Goal: Task Accomplishment & Management: Manage account settings

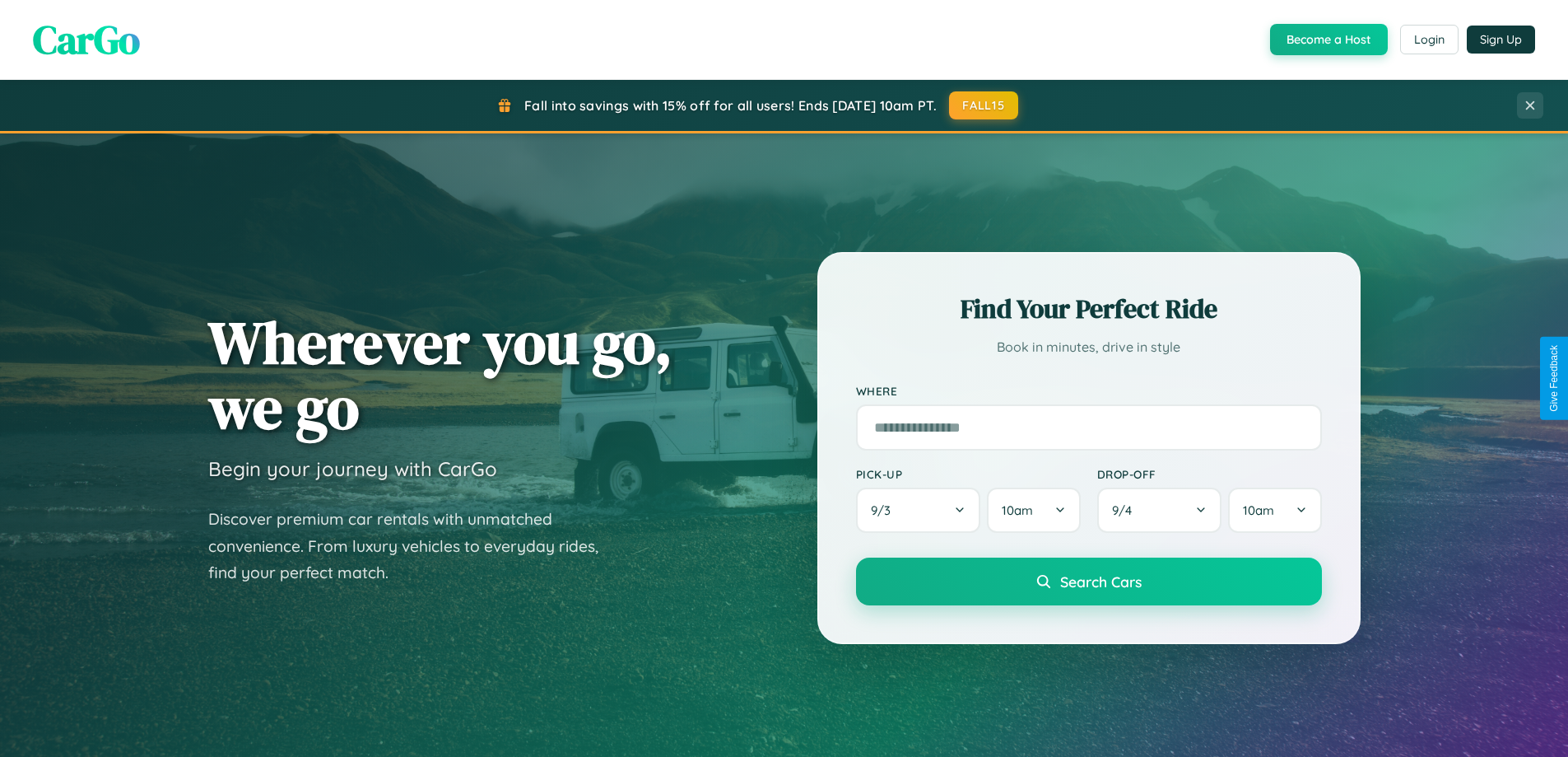
scroll to position [3169, 0]
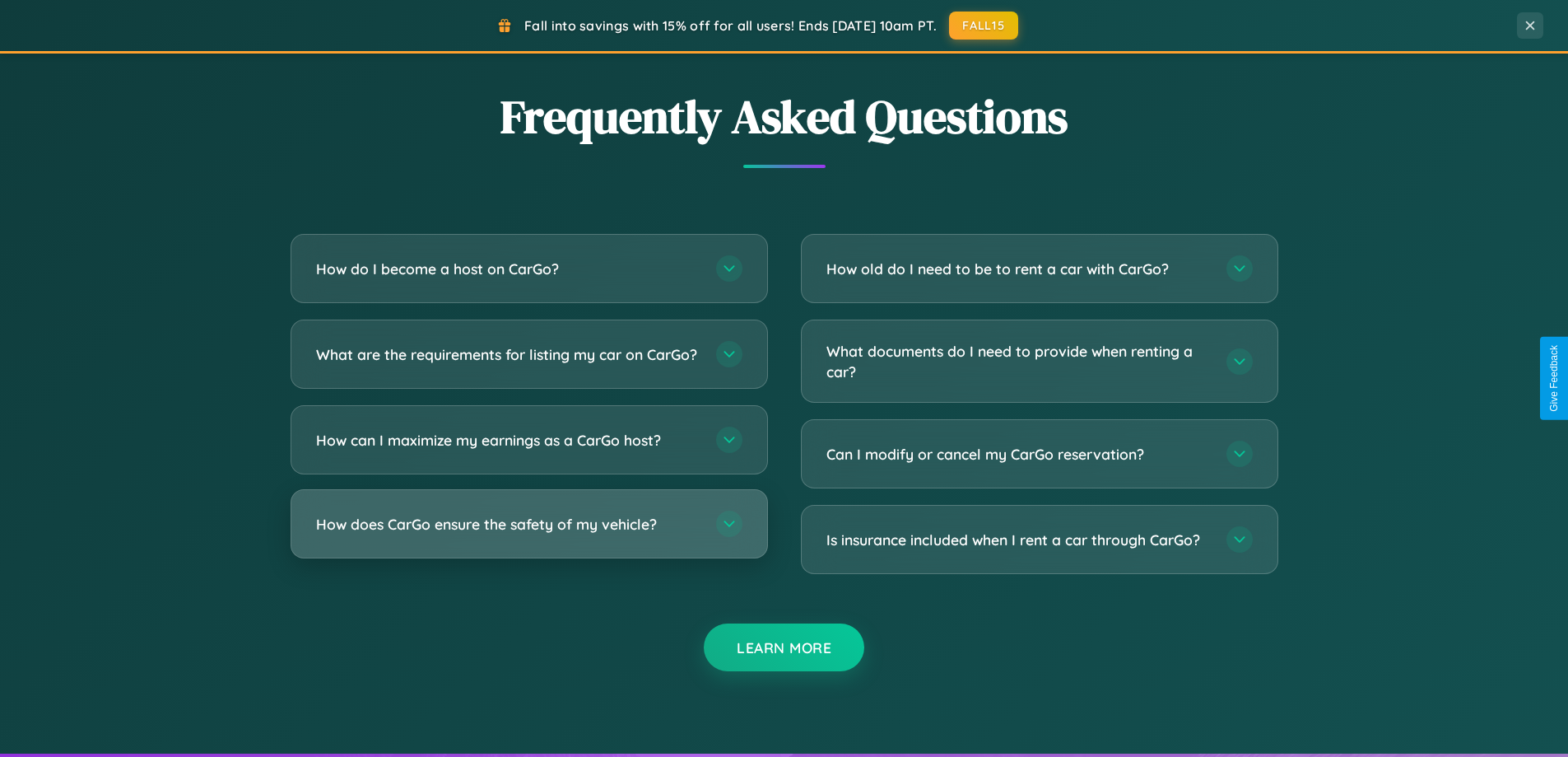
click at [529, 534] on h3 "How does CarGo ensure the safety of my vehicle?" at bounding box center [508, 525] width 384 height 21
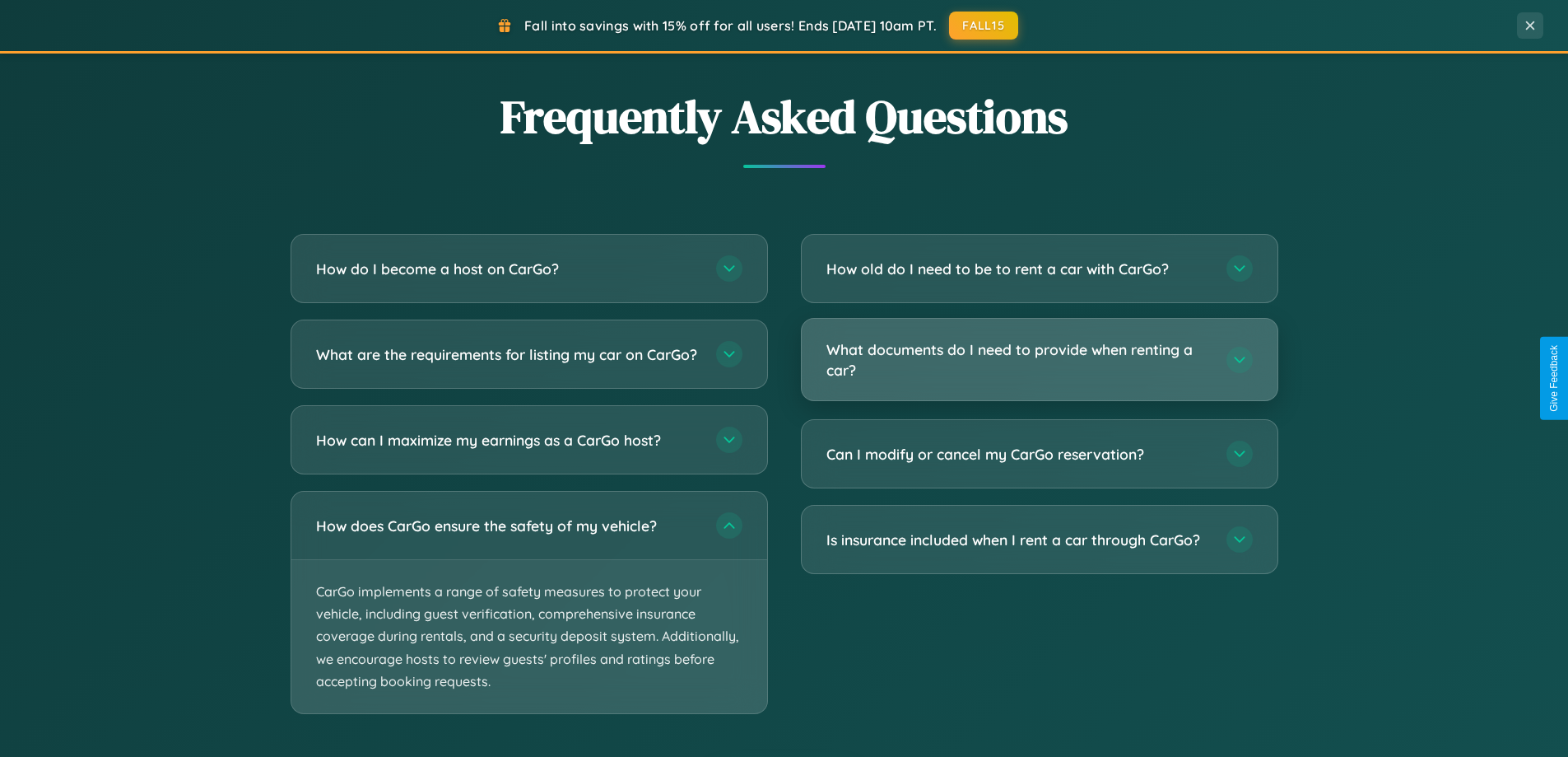
click at [1039, 360] on h3 "What documents do I need to provide when renting a car?" at bounding box center [1019, 359] width 384 height 41
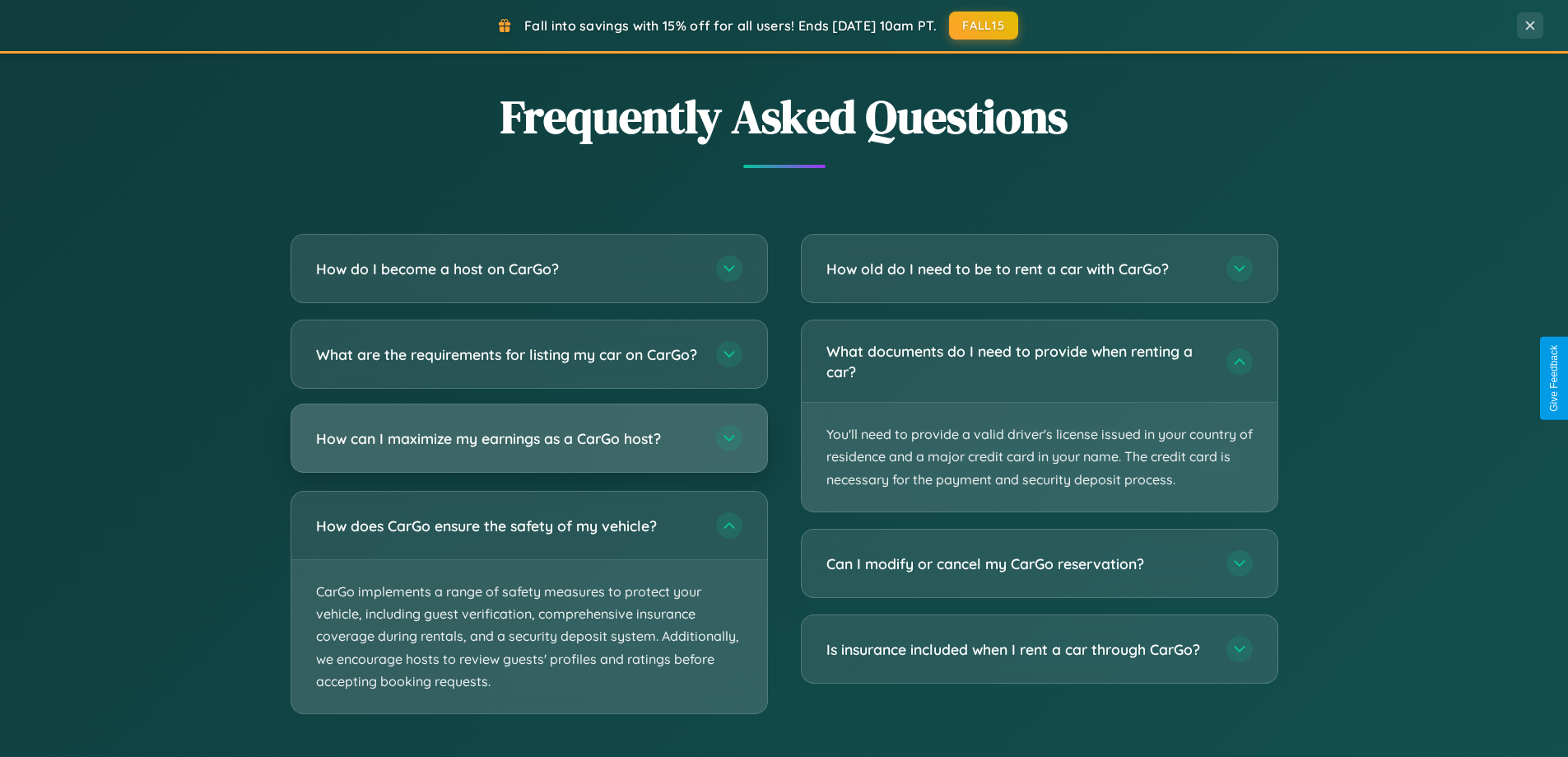
click at [529, 448] on h3 "How can I maximize my earnings as a CarGo host?" at bounding box center [508, 439] width 384 height 21
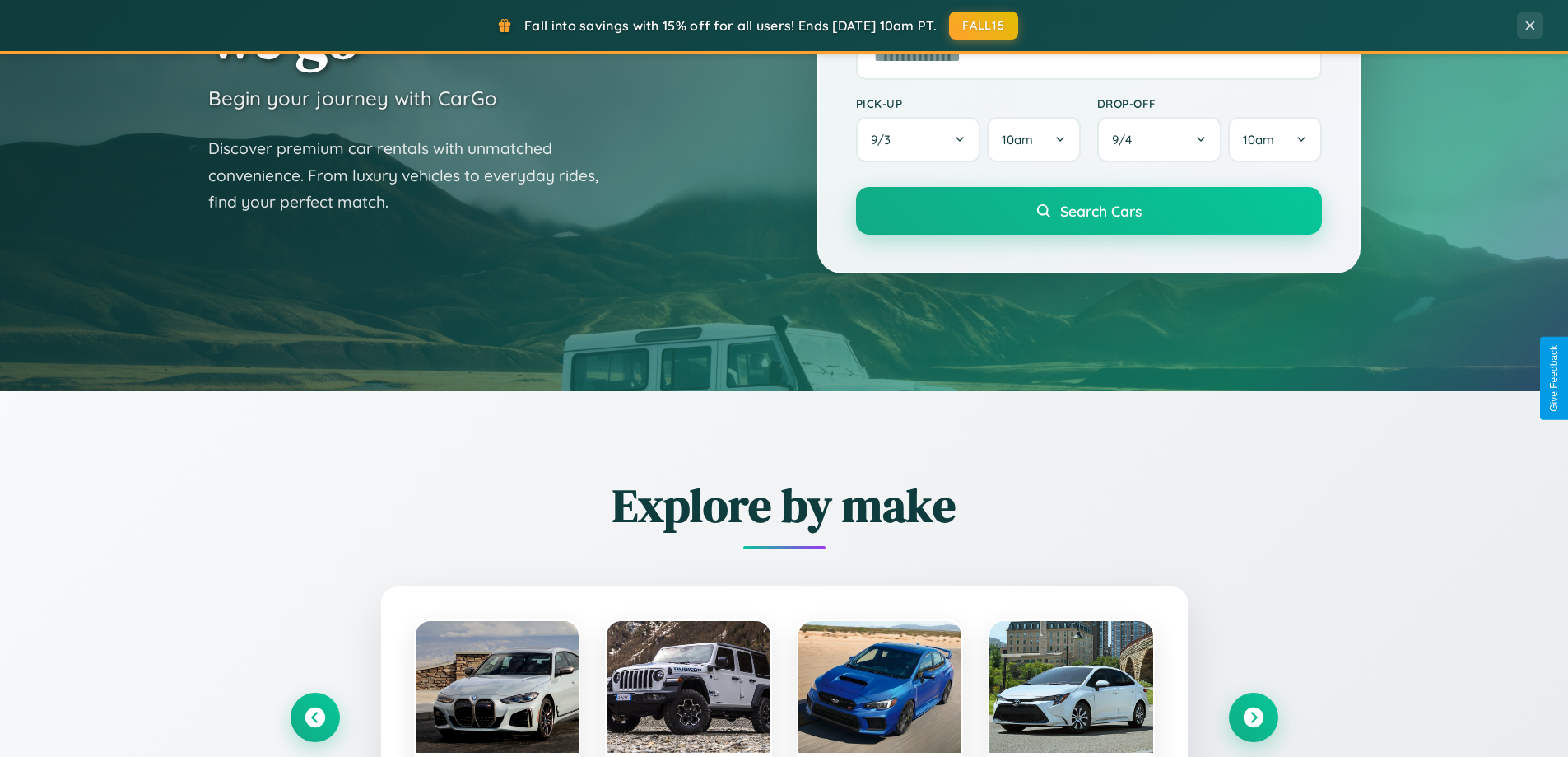
scroll to position [0, 0]
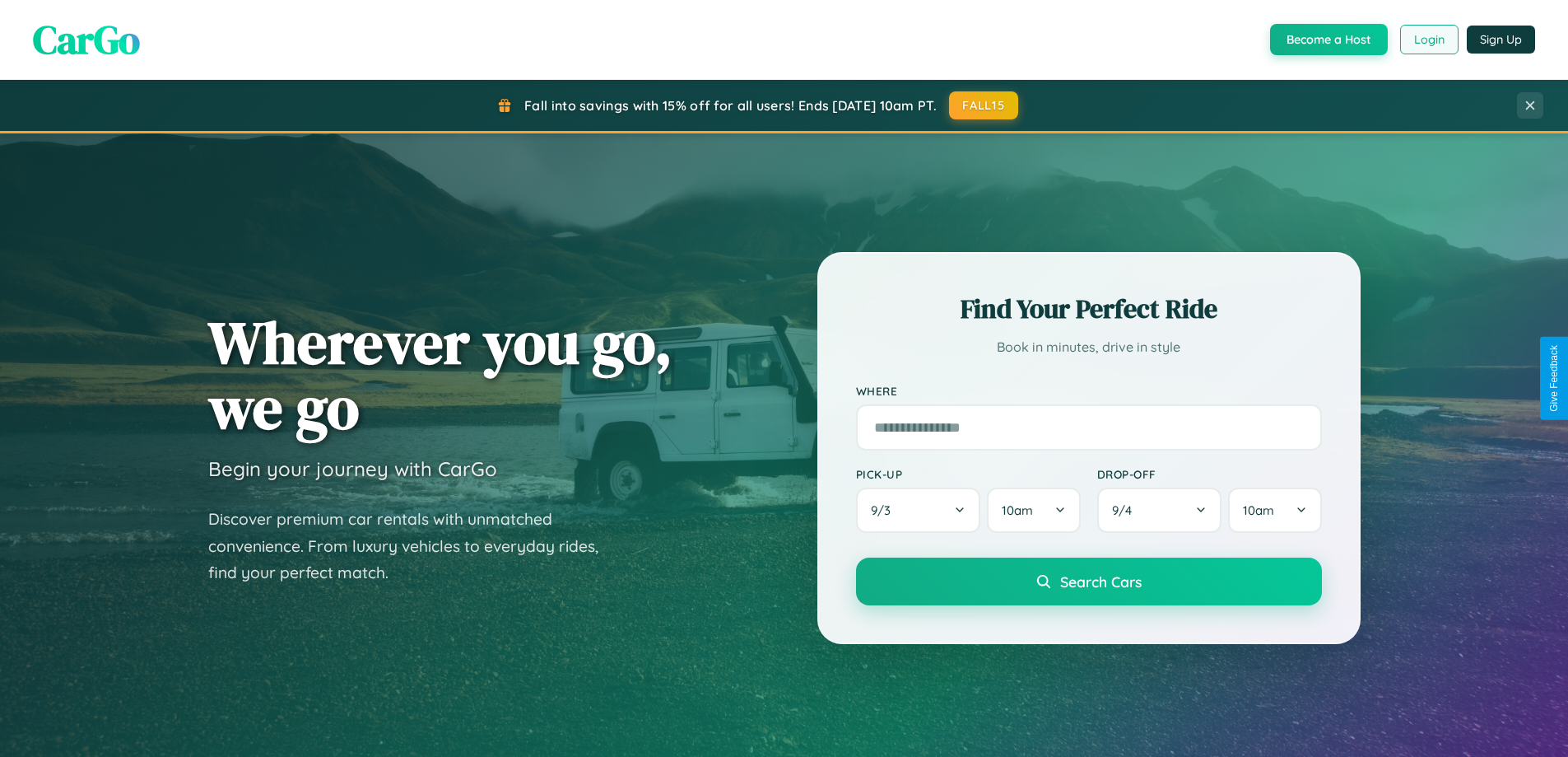
click at [1428, 40] on button "Login" at bounding box center [1430, 40] width 59 height 29
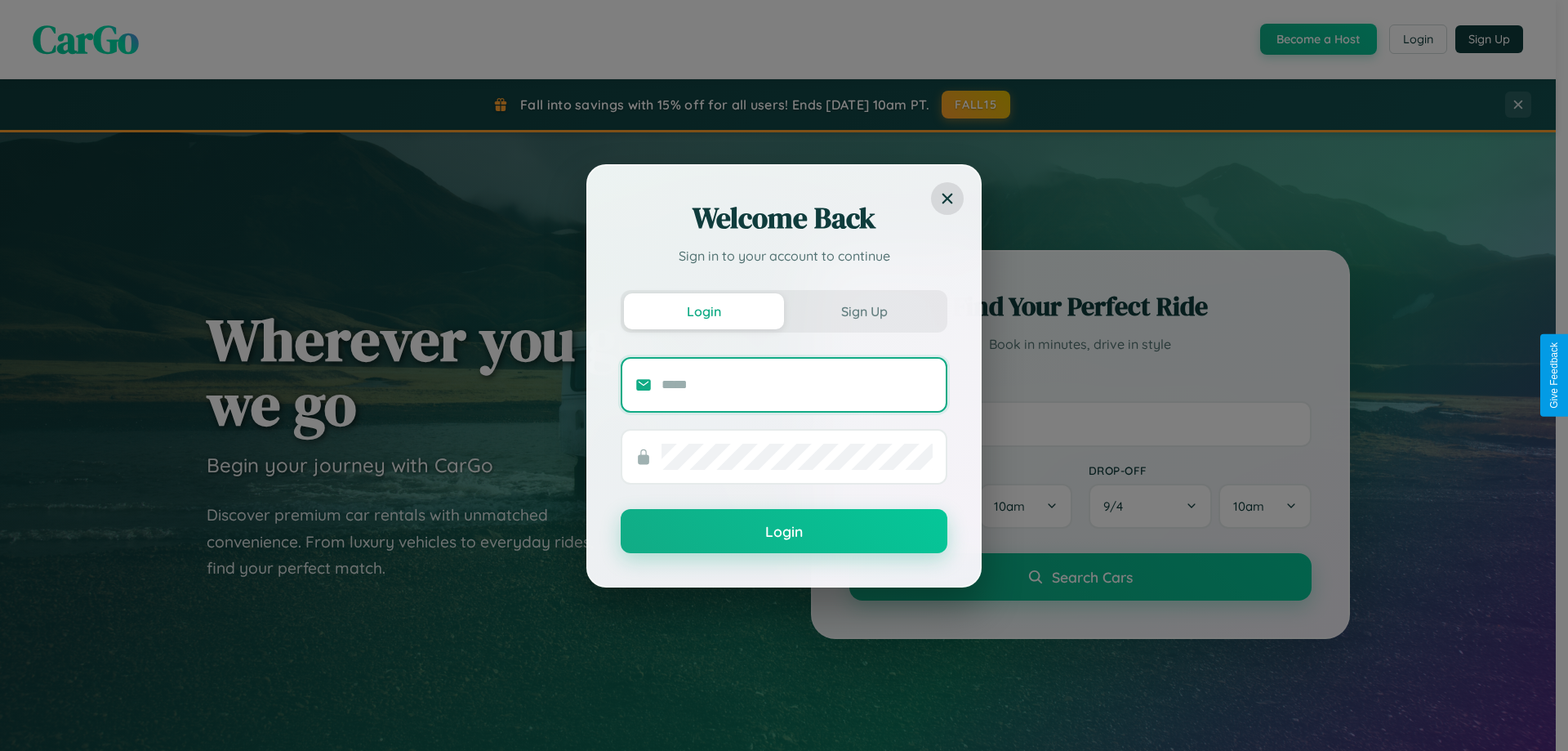
click at [797, 384] on input "text" at bounding box center [797, 385] width 271 height 26
type input "**********"
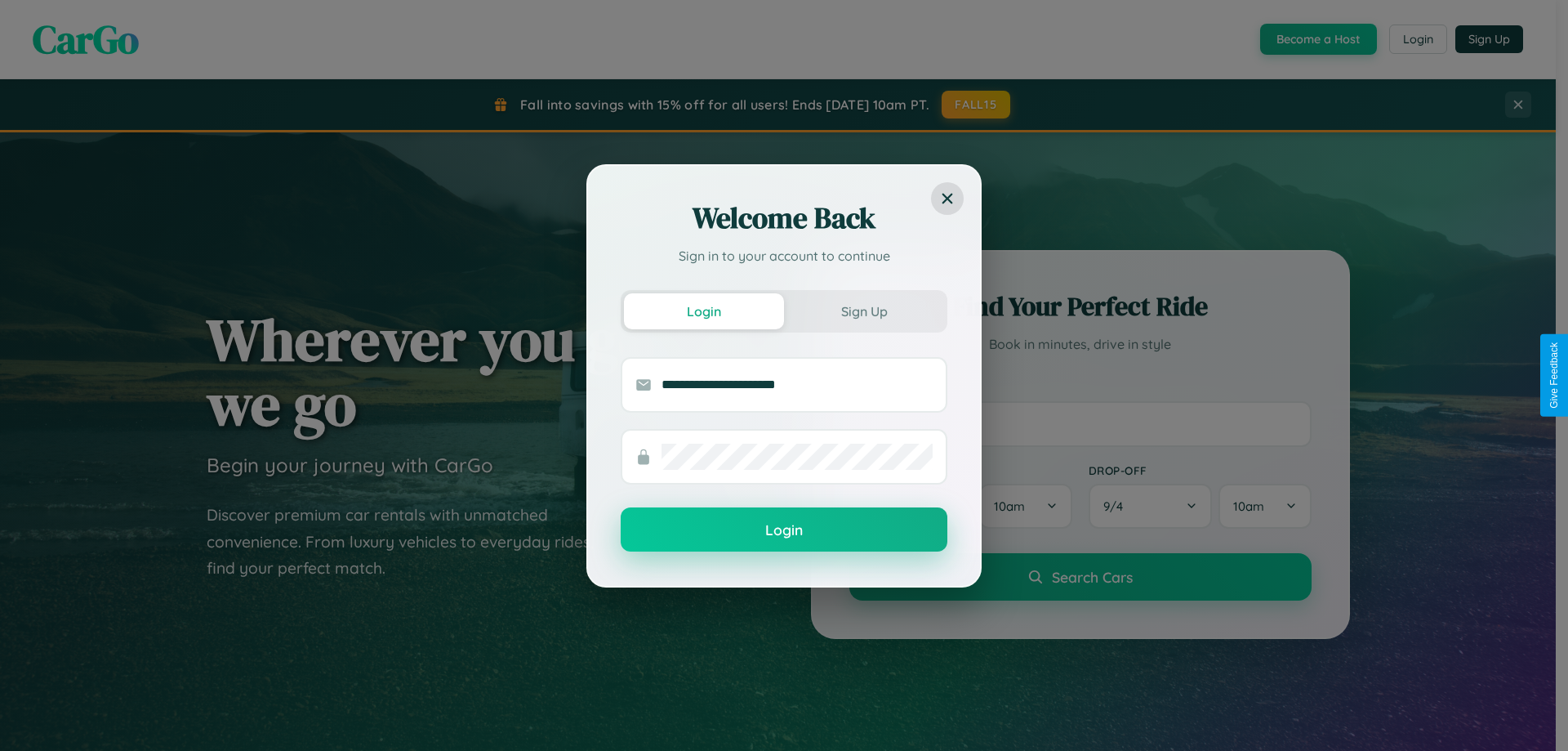
click at [784, 530] on button "Login" at bounding box center [783, 529] width 326 height 44
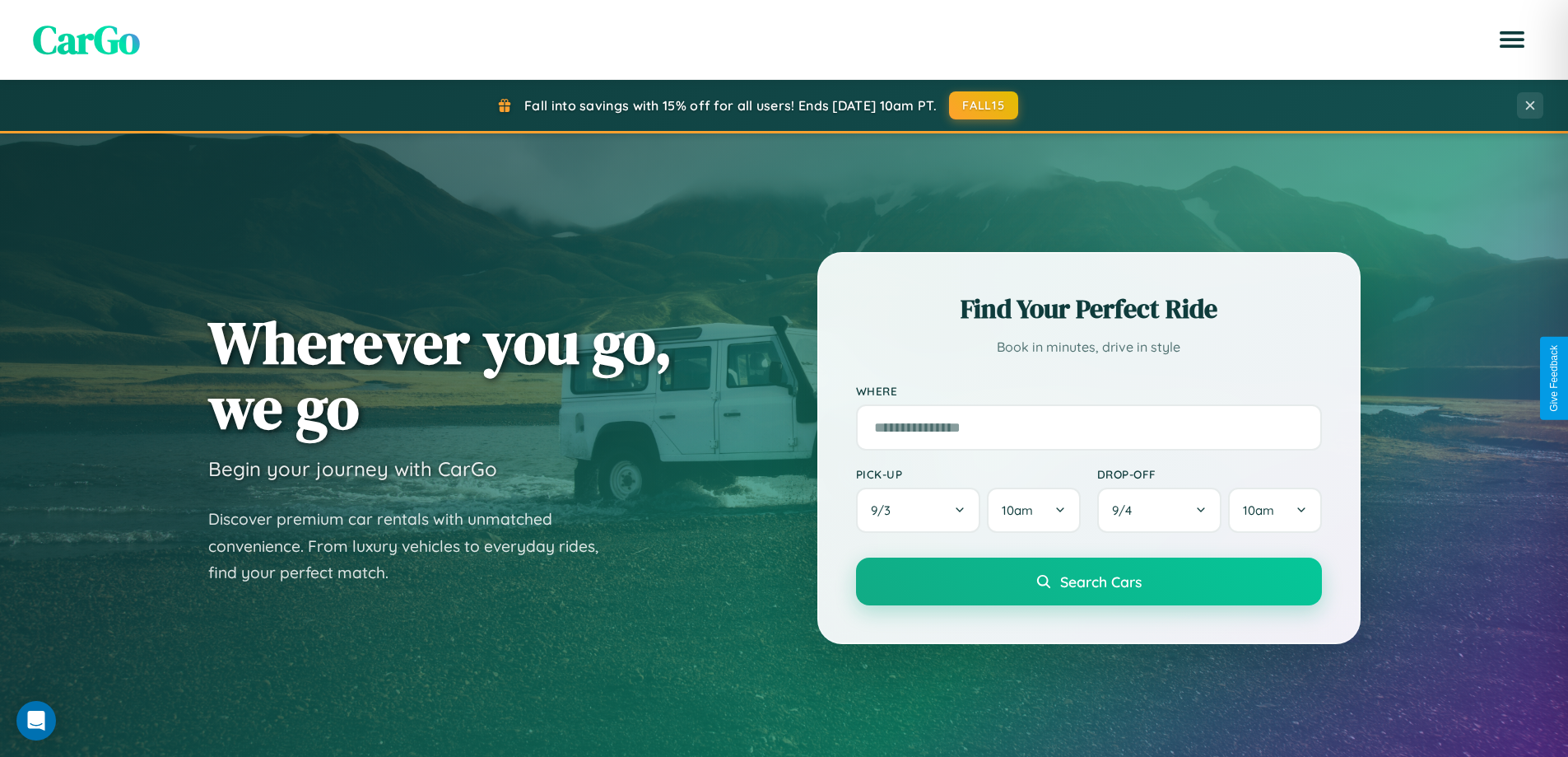
scroll to position [1450, 0]
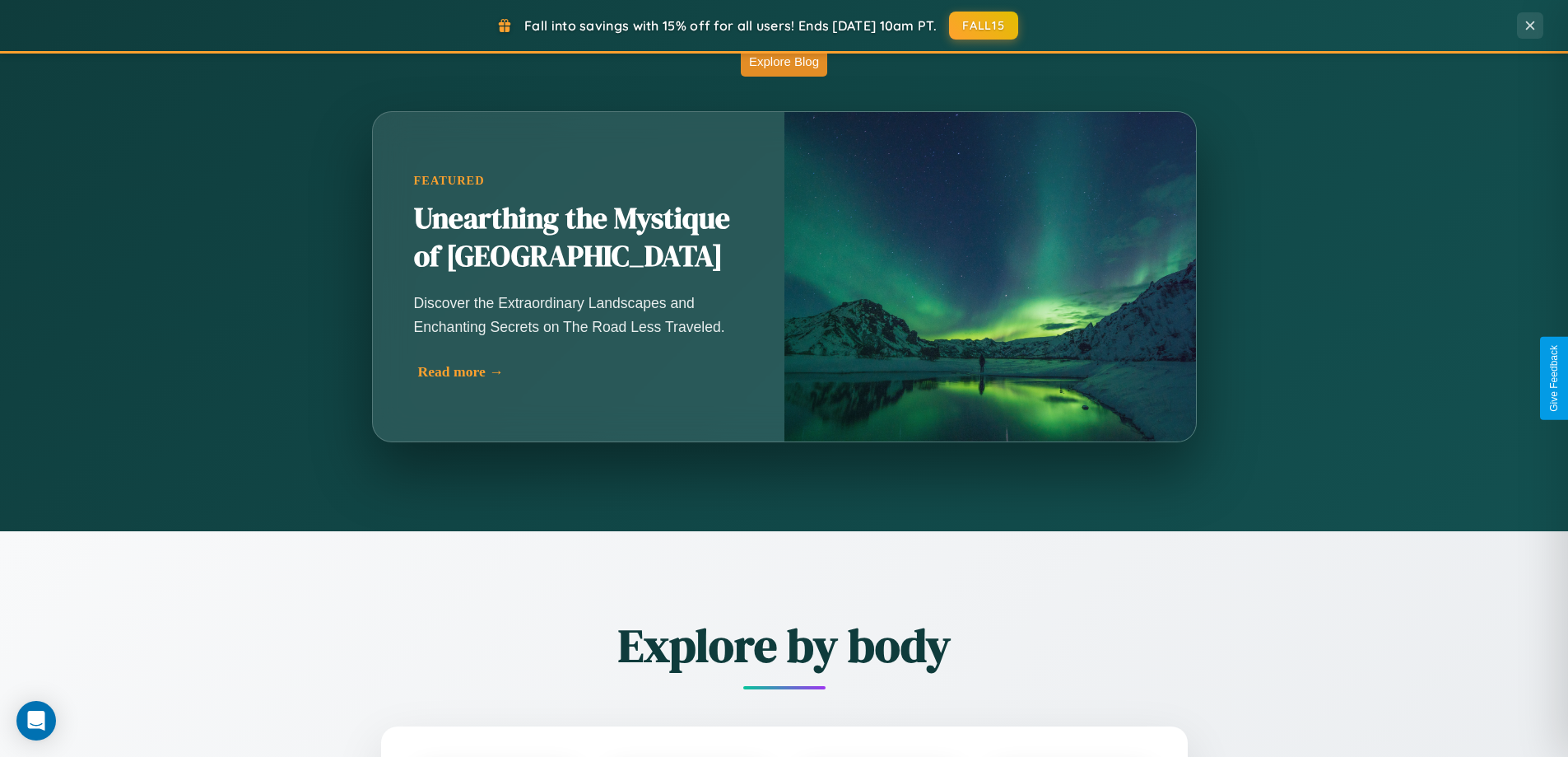
click at [578, 378] on div "Read more →" at bounding box center [582, 372] width 329 height 17
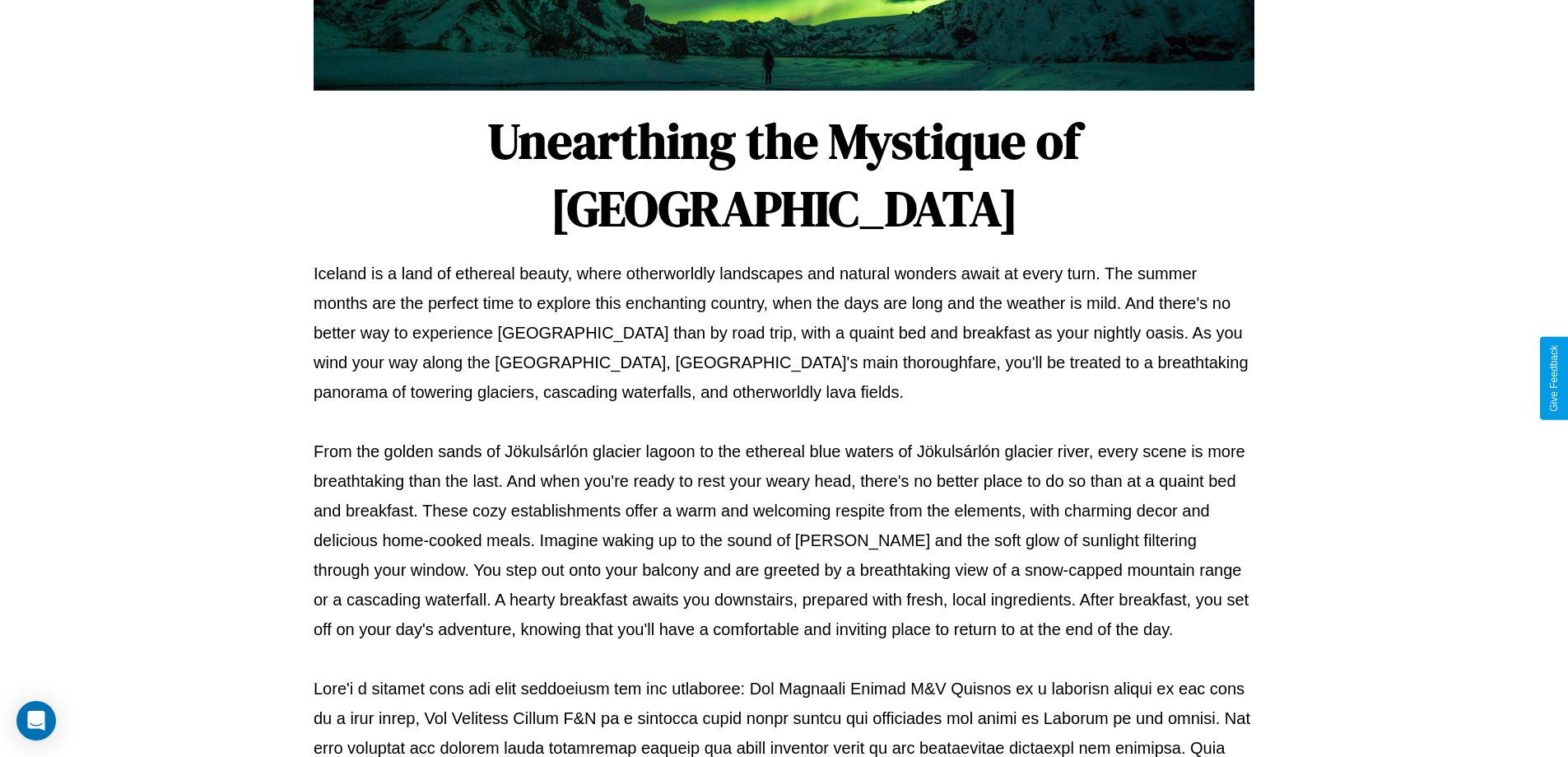
scroll to position [533, 0]
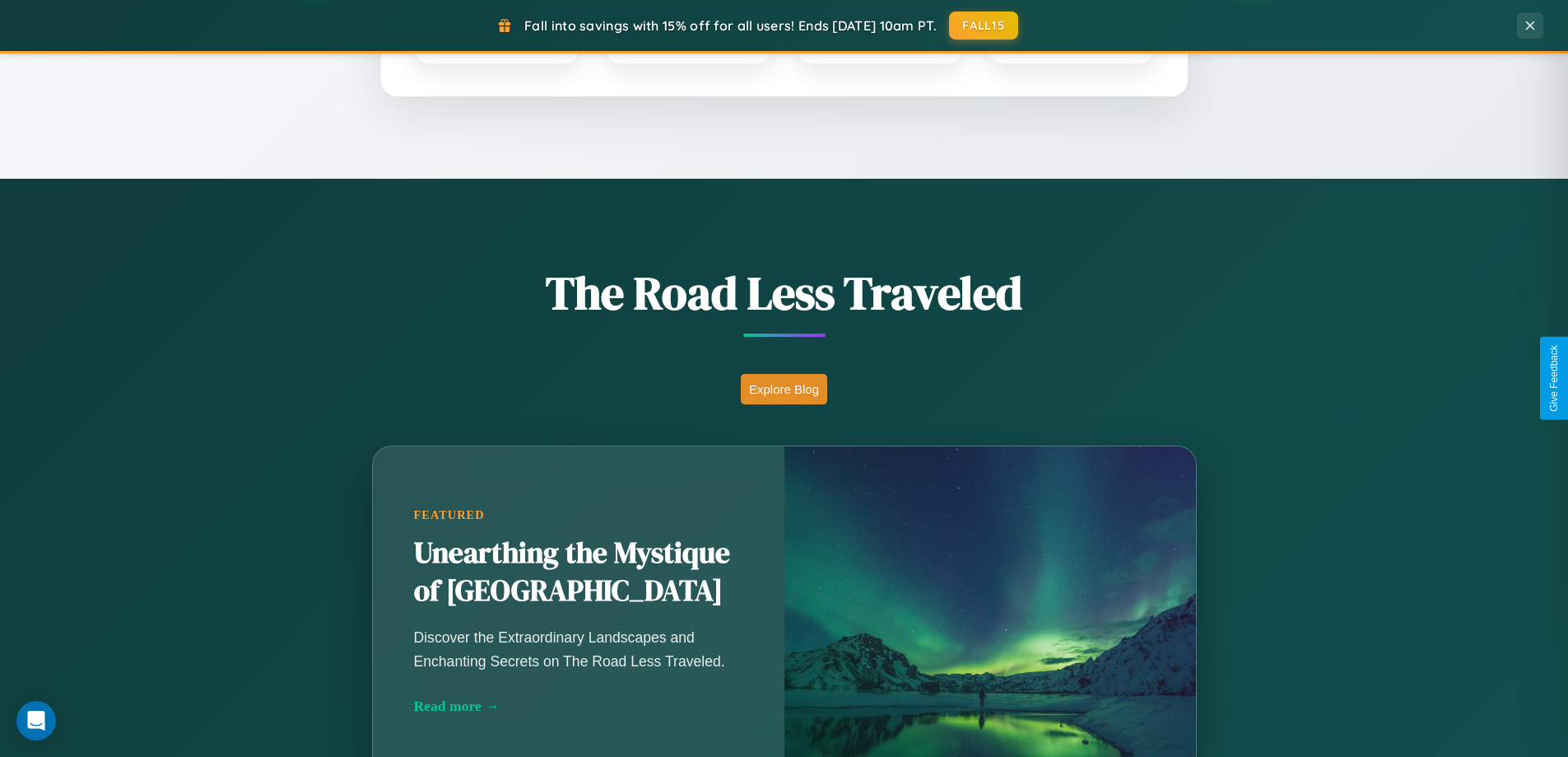
scroll to position [709, 0]
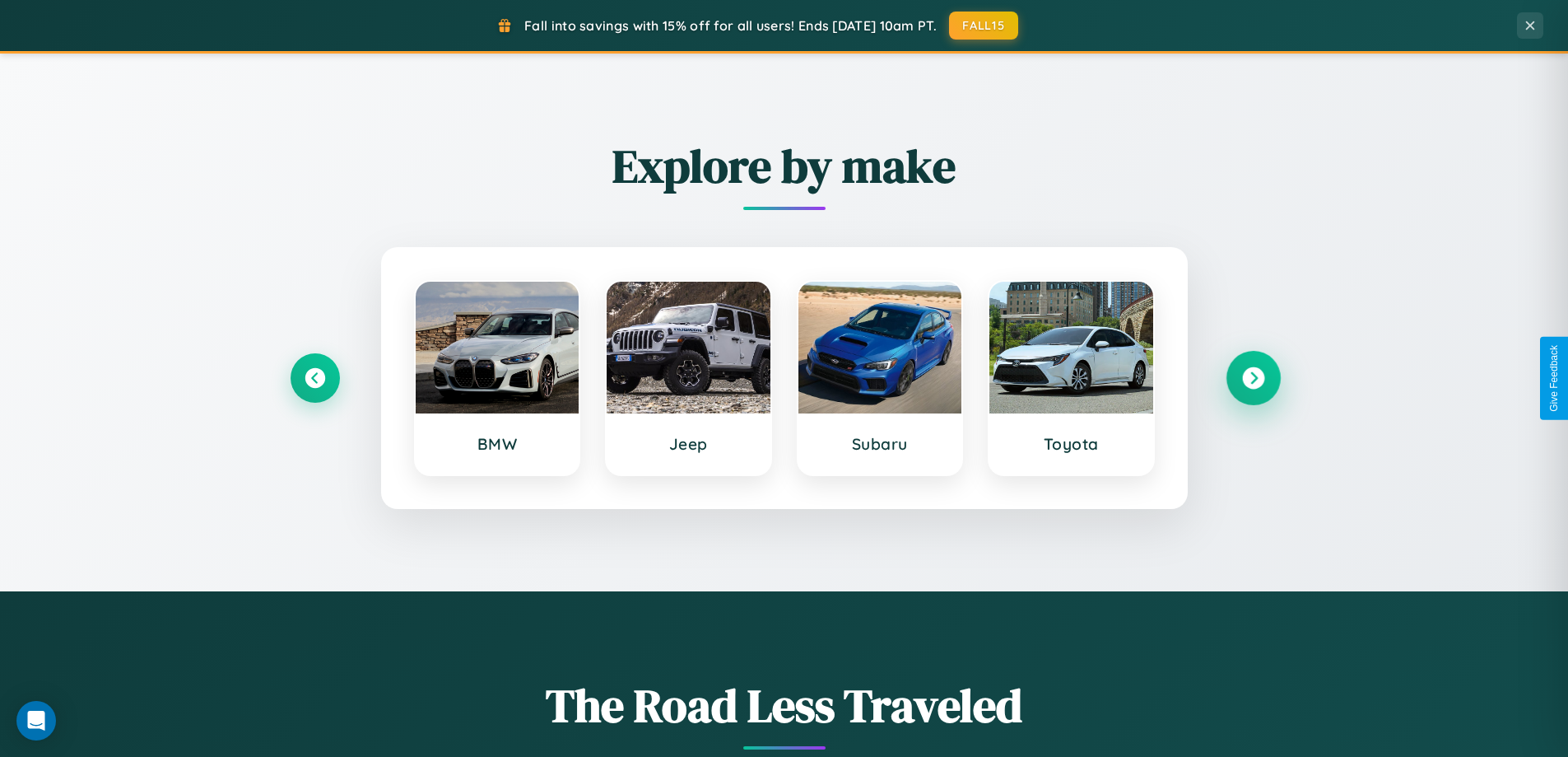
click at [1253, 378] on icon at bounding box center [1254, 378] width 22 height 22
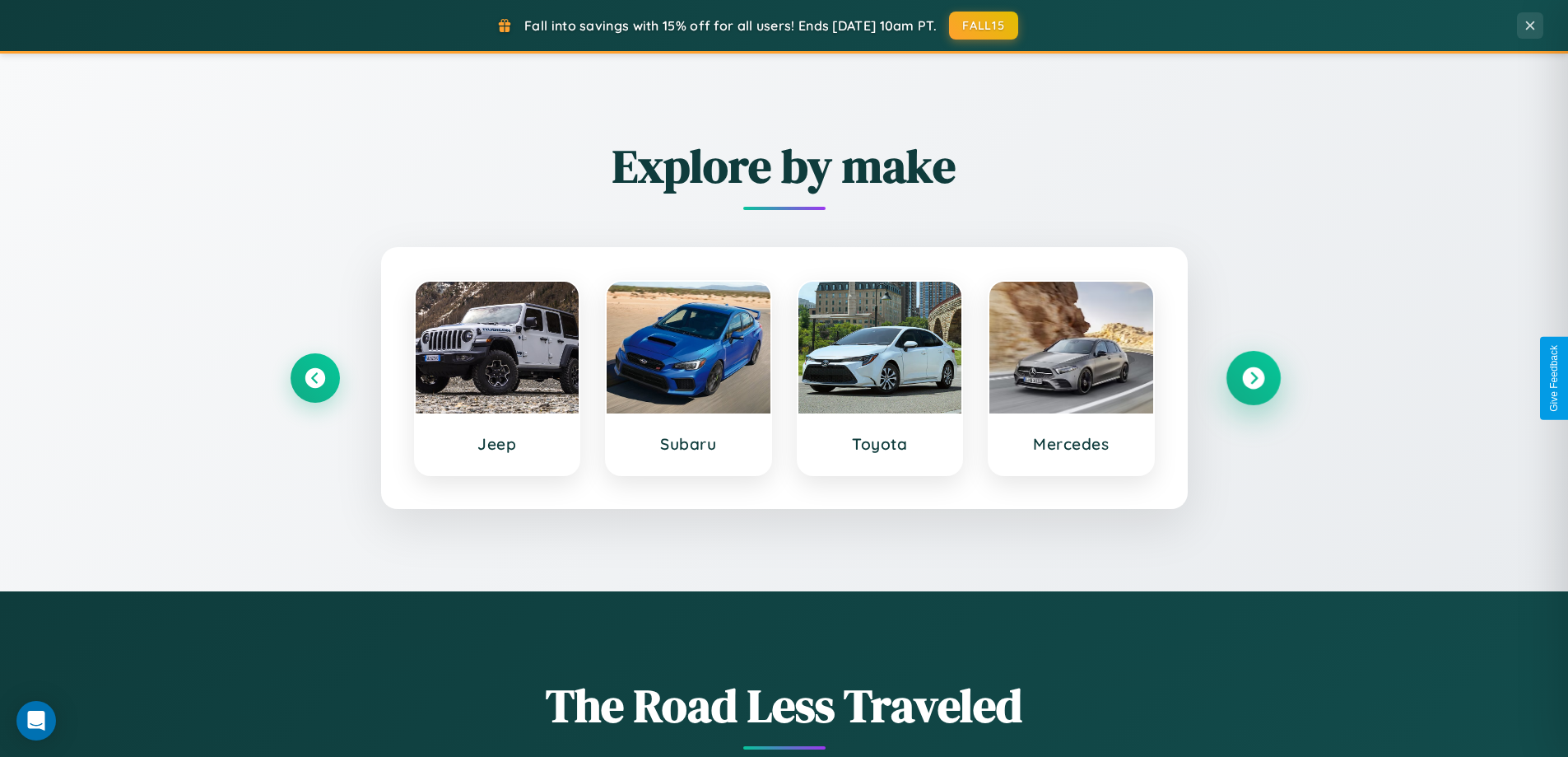
click at [1253, 378] on icon at bounding box center [1254, 378] width 22 height 22
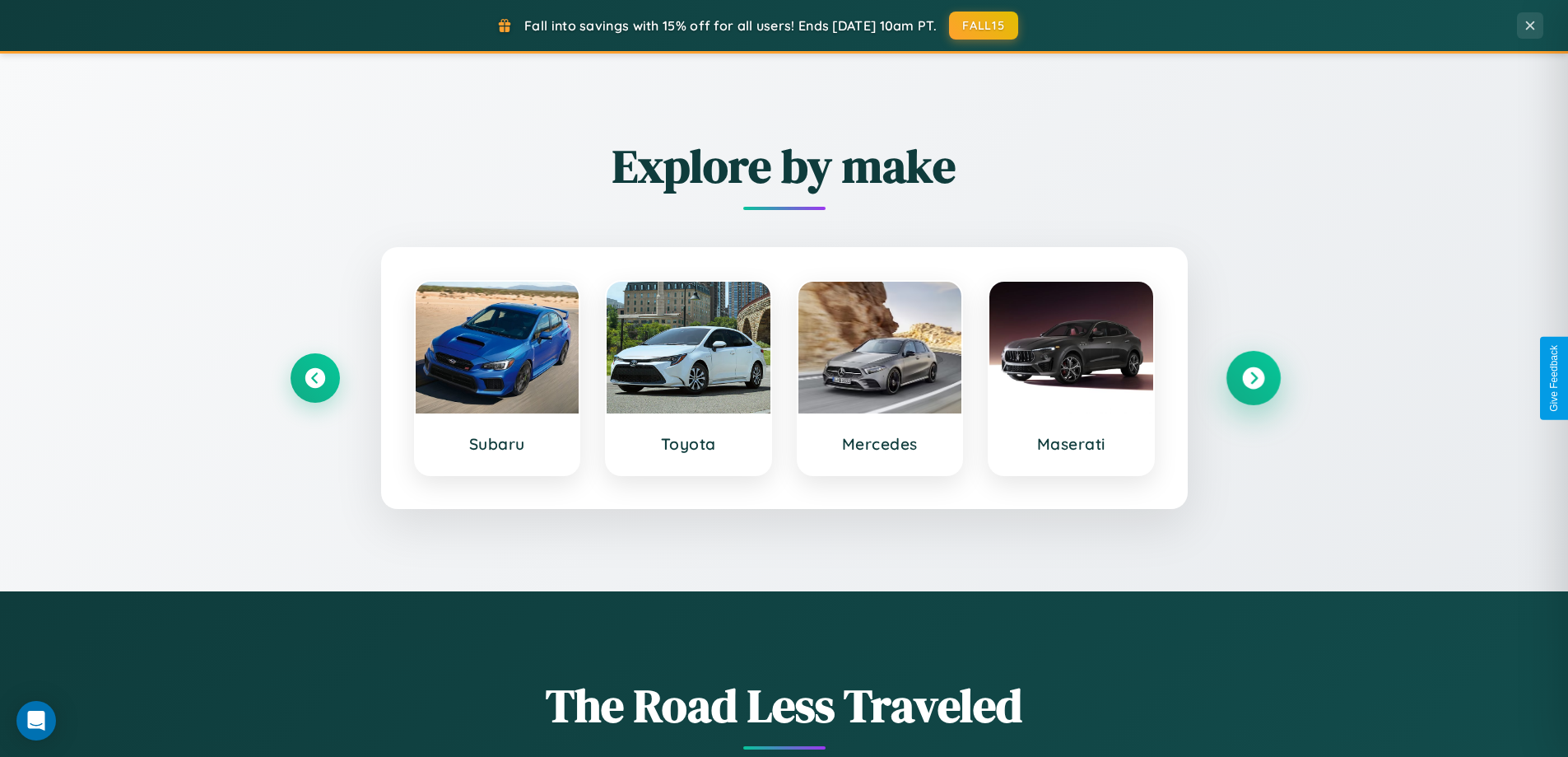
click at [1253, 378] on icon at bounding box center [1254, 378] width 22 height 22
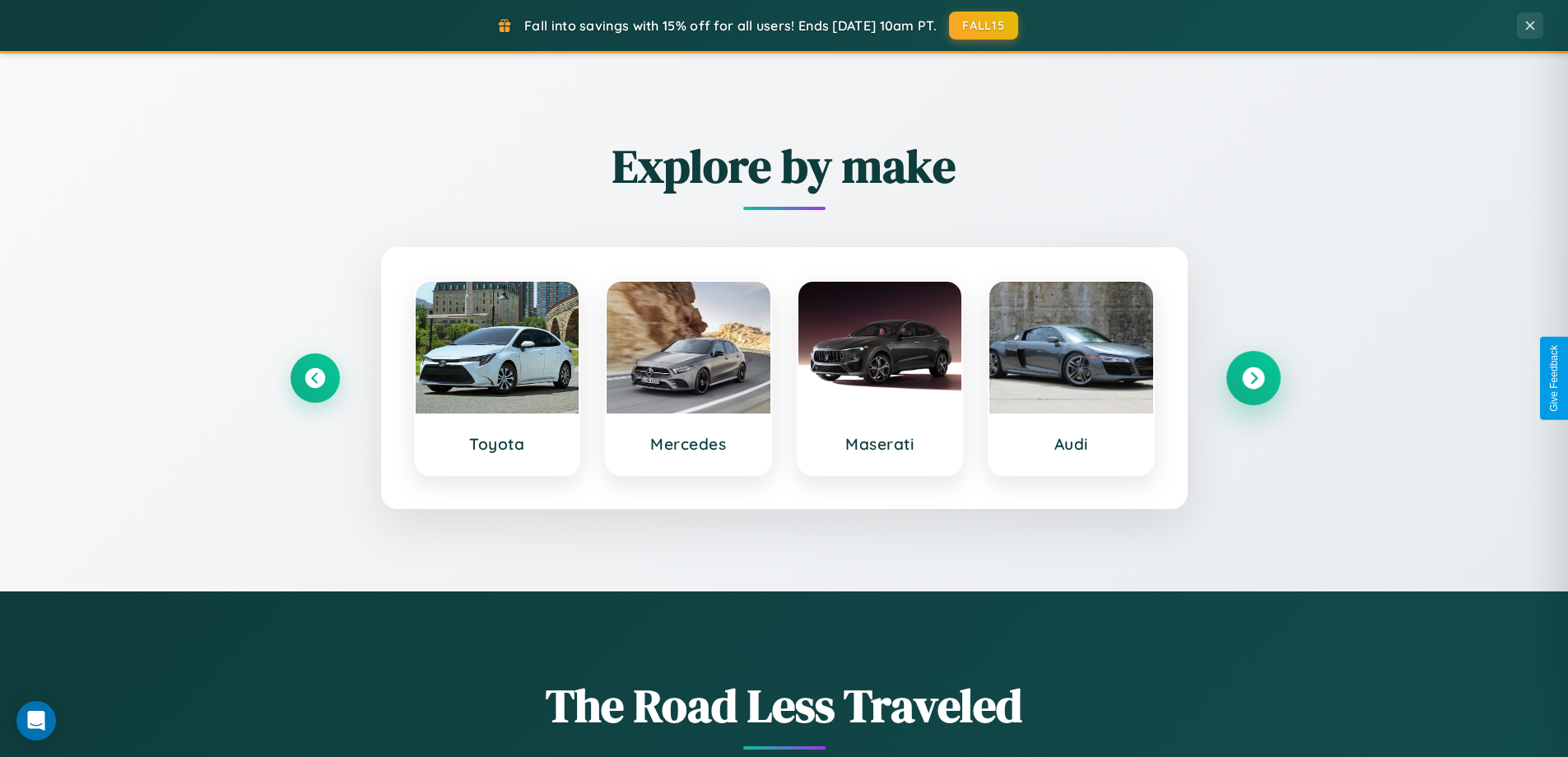
click at [1253, 378] on icon at bounding box center [1254, 378] width 22 height 22
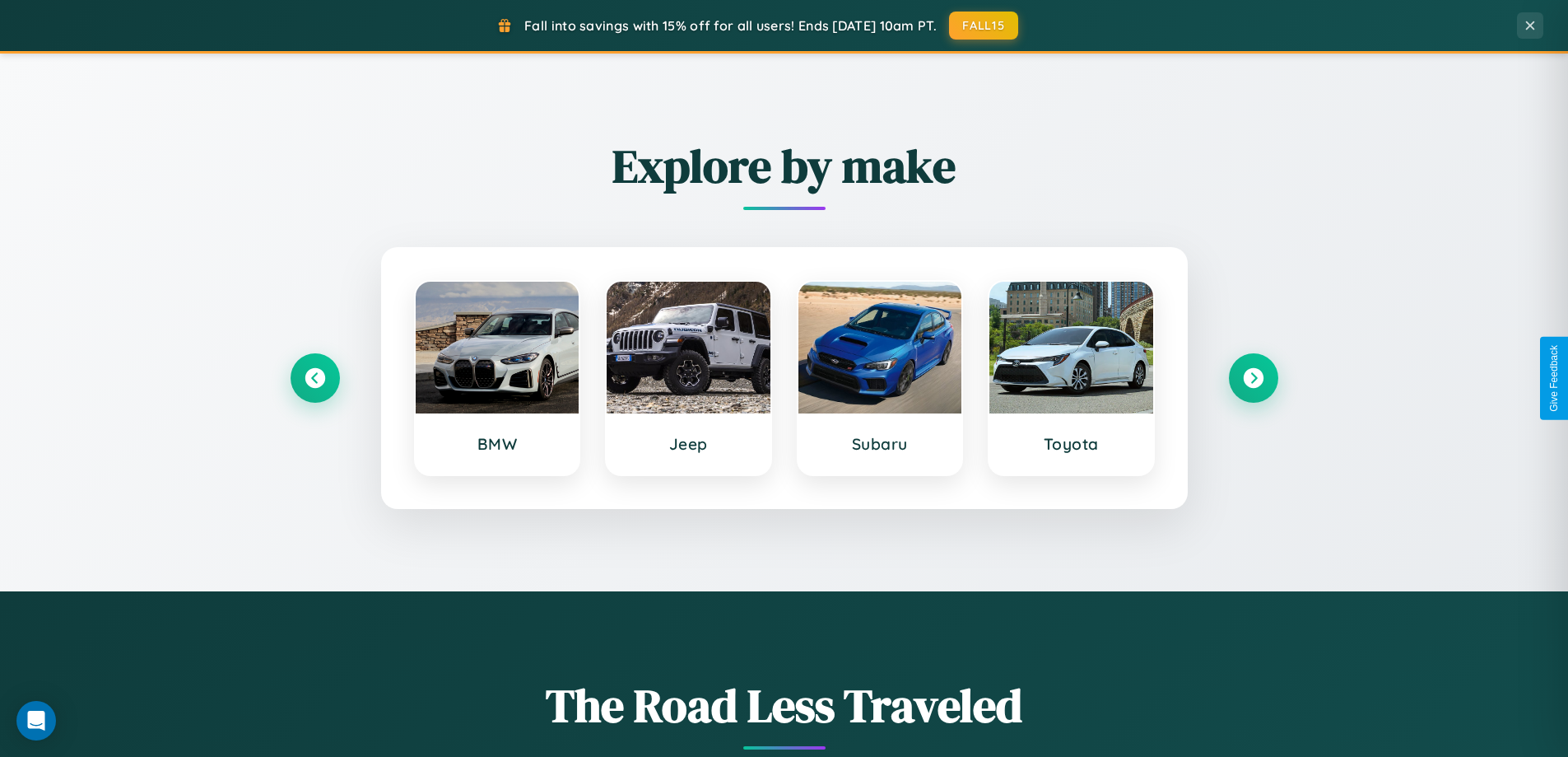
scroll to position [0, 0]
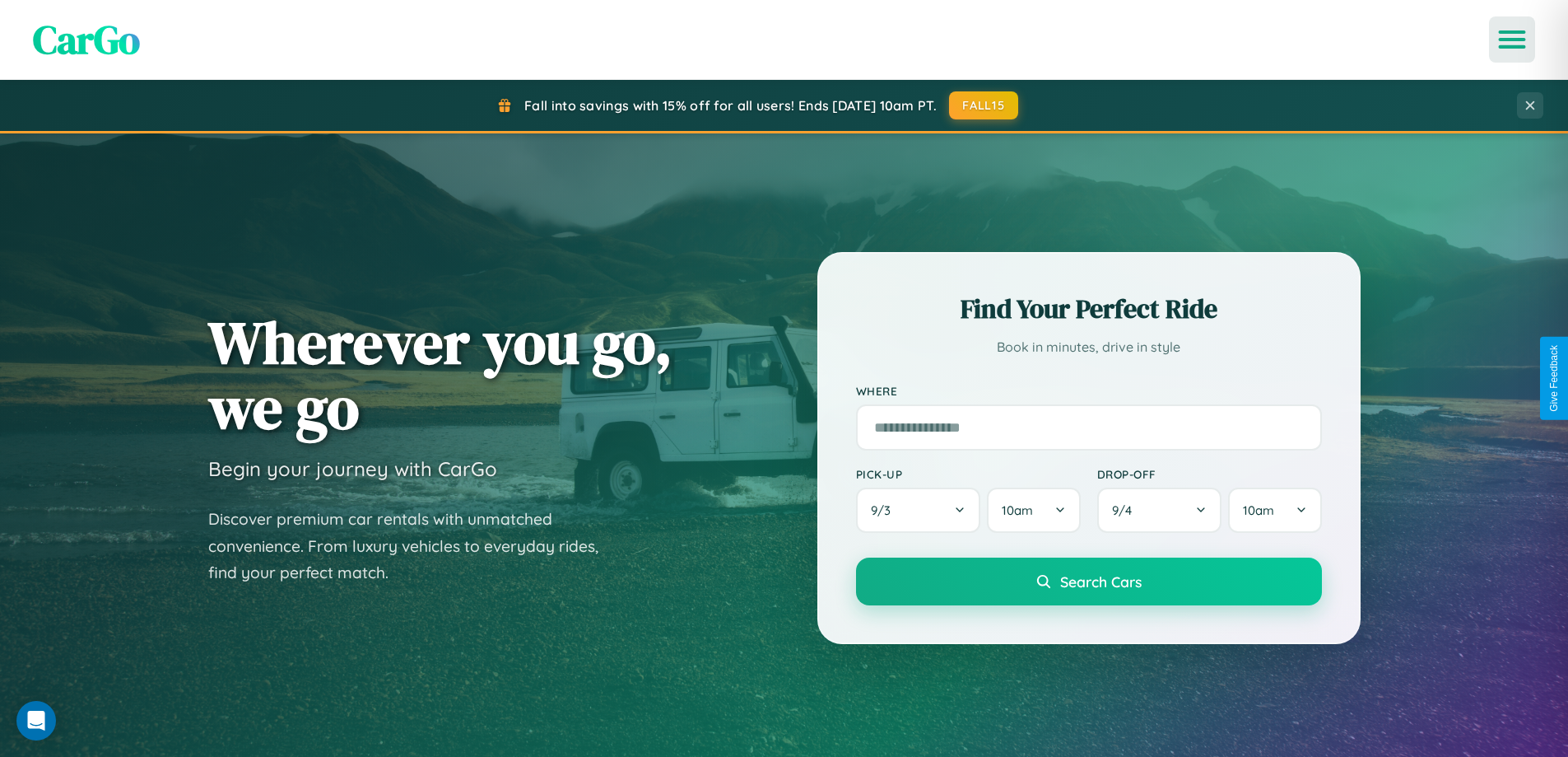
click at [1513, 40] on icon "Open menu" at bounding box center [1513, 39] width 24 height 15
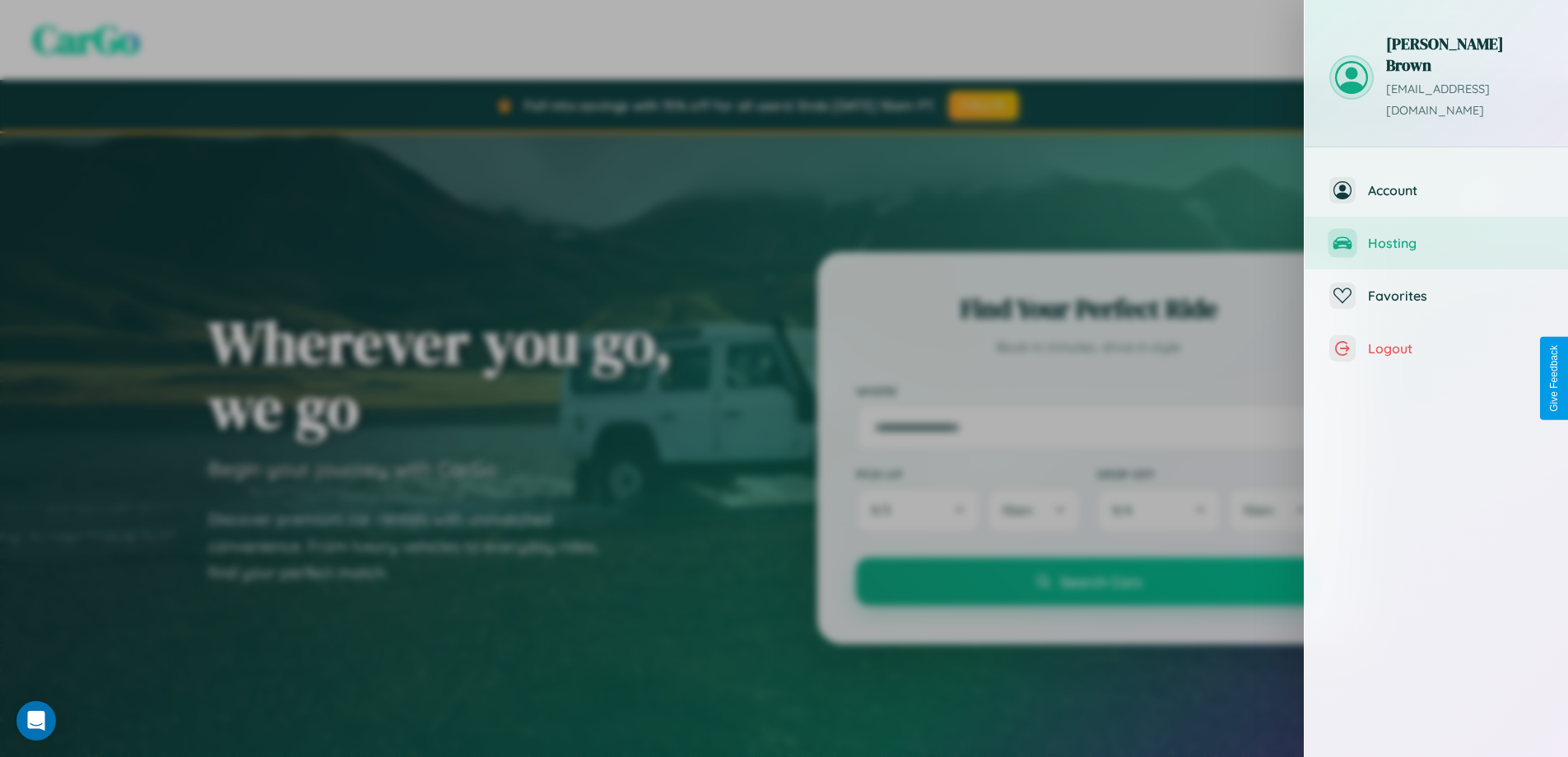
click at [1437, 235] on span "Hosting" at bounding box center [1456, 243] width 175 height 16
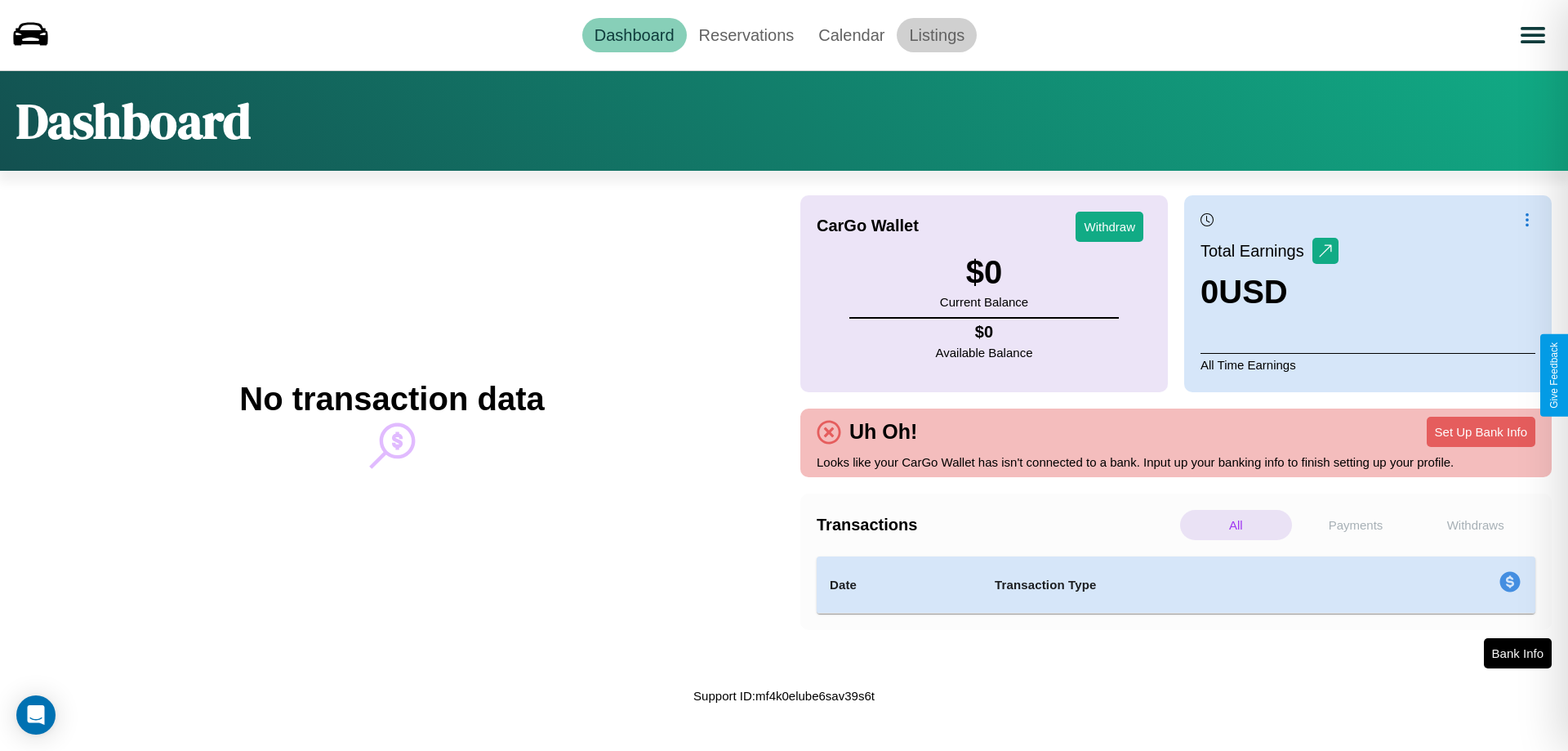
click at [937, 34] on link "Listings" at bounding box center [936, 35] width 80 height 34
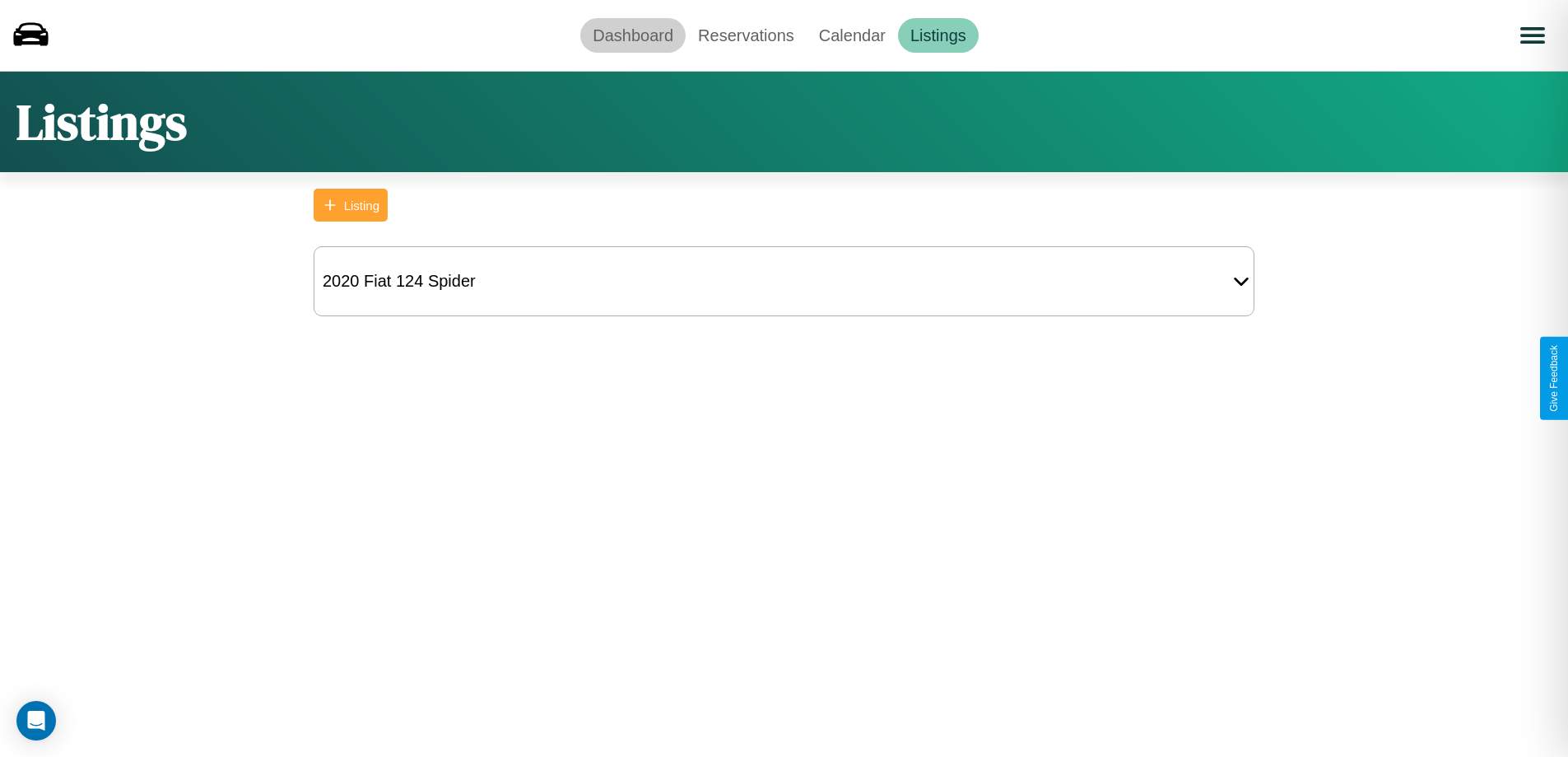
click at [633, 35] on link "Dashboard" at bounding box center [633, 35] width 105 height 35
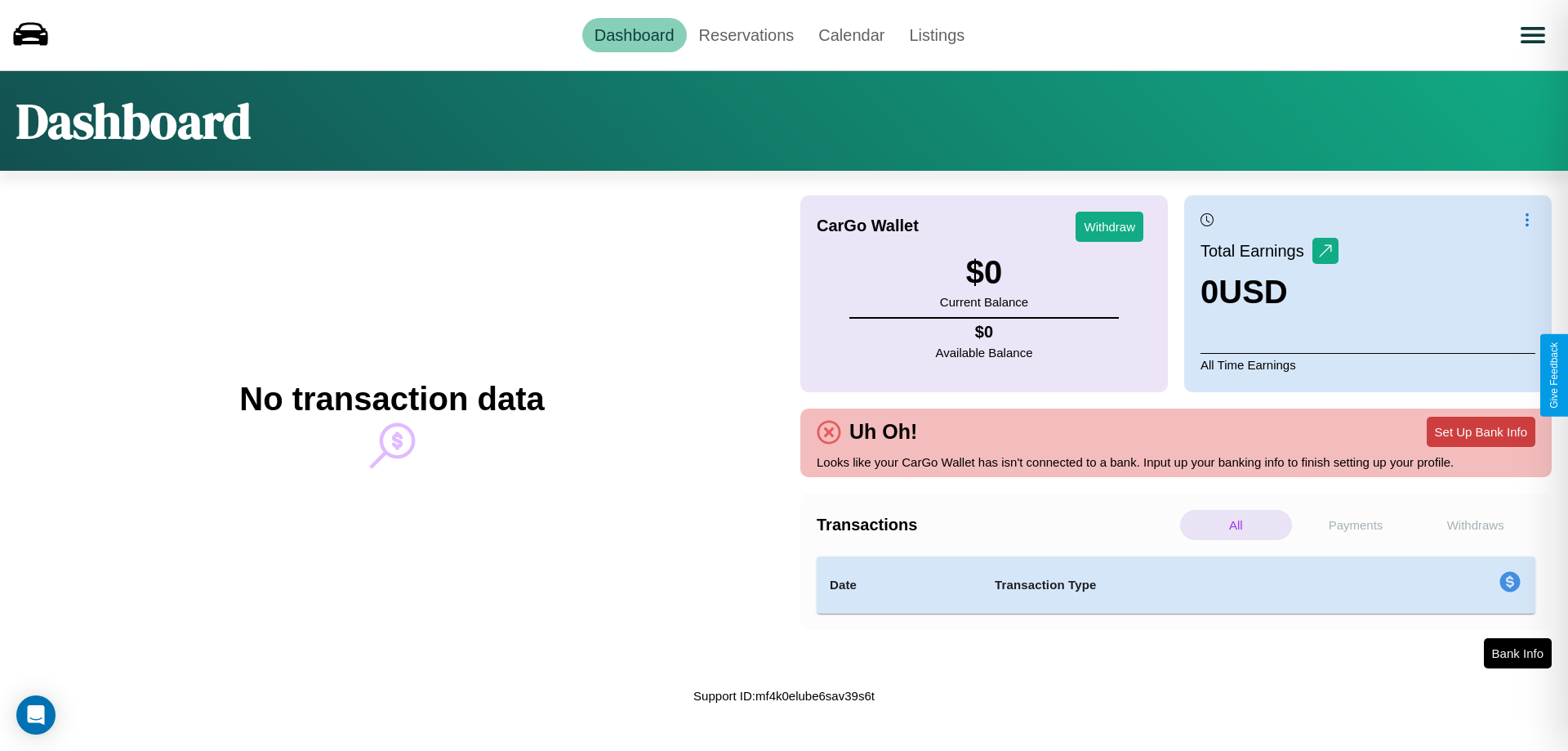
click at [1481, 431] on button "Set Up Bank Info" at bounding box center [1481, 431] width 109 height 30
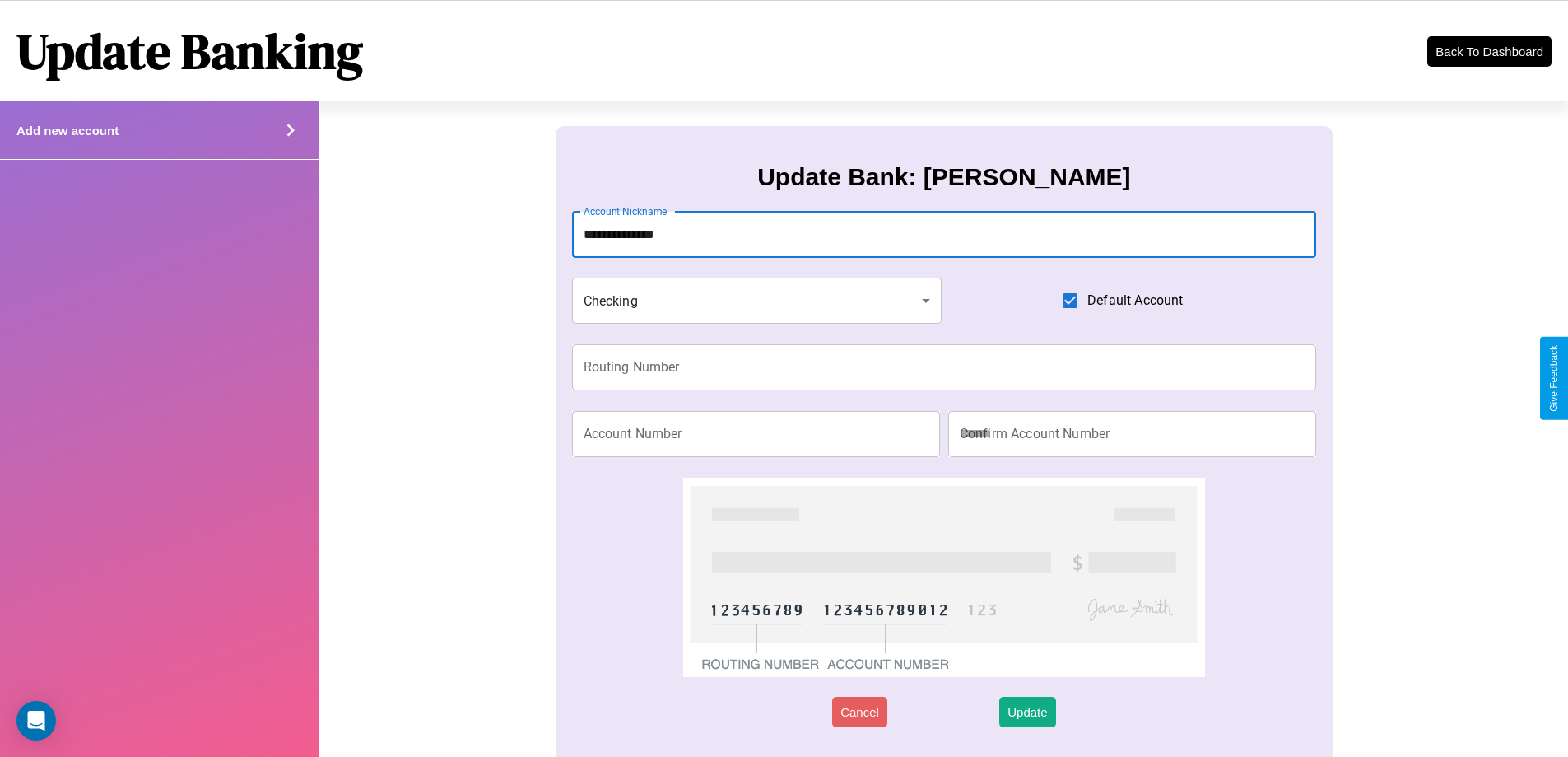
type input "**********"
